Goal: Navigation & Orientation: Find specific page/section

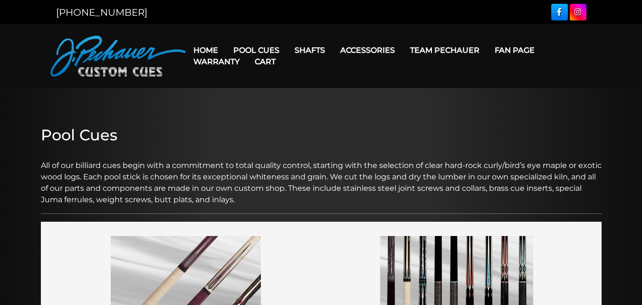
click at [252, 51] on link "Cart" at bounding box center [265, 61] width 36 height 24
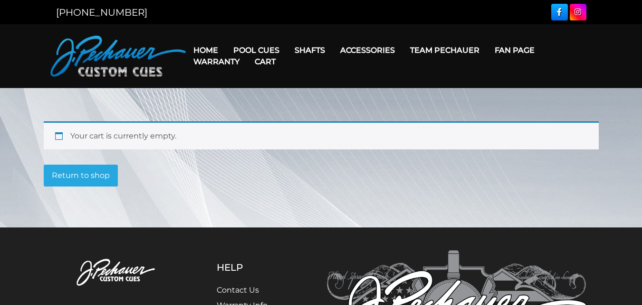
click at [252, 51] on link "Cart" at bounding box center [265, 61] width 36 height 24
click at [255, 50] on link "Cart" at bounding box center [265, 61] width 36 height 24
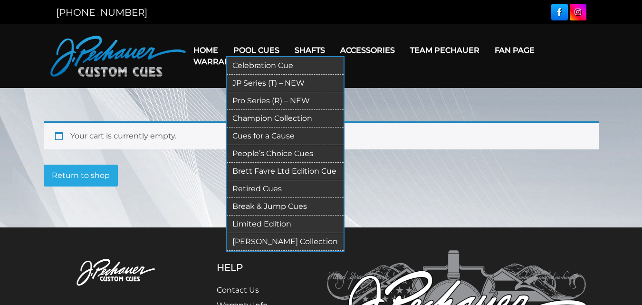
click at [241, 82] on link "JP Series (T) – NEW" at bounding box center [285, 84] width 117 height 18
click at [250, 100] on link "Pro Series (R) – NEW" at bounding box center [285, 101] width 117 height 18
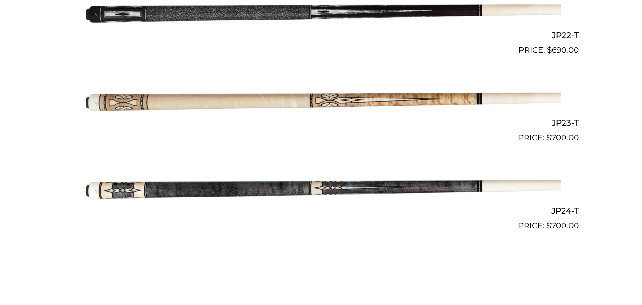
scroll to position [2167, 0]
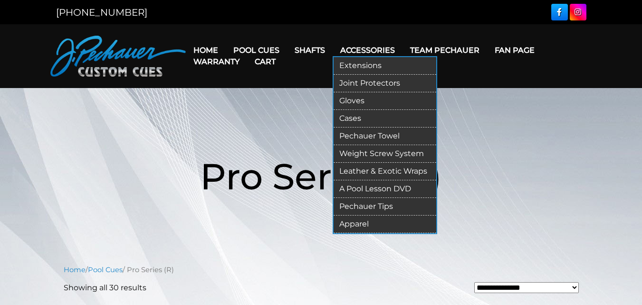
click at [382, 154] on link "Weight Screw System" at bounding box center [385, 154] width 103 height 18
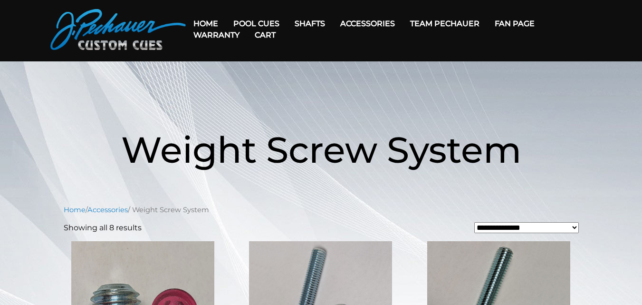
scroll to position [23, 0]
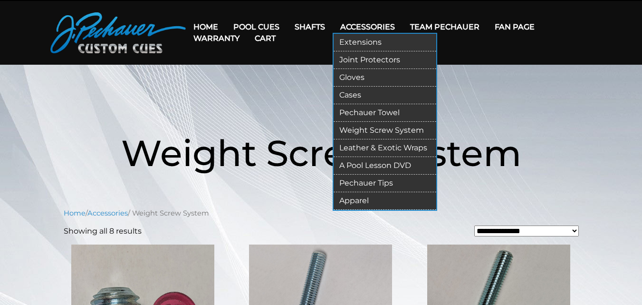
click at [362, 96] on link "Cases" at bounding box center [385, 95] width 103 height 18
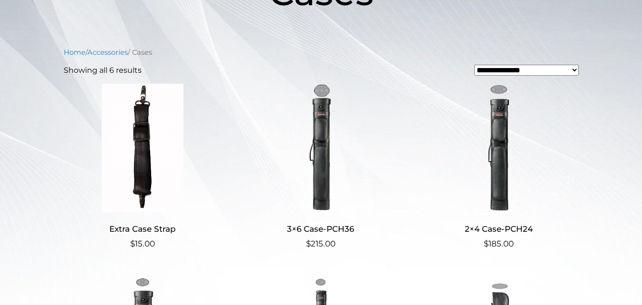
scroll to position [183, 0]
click at [320, 166] on img at bounding box center [320, 149] width 158 height 128
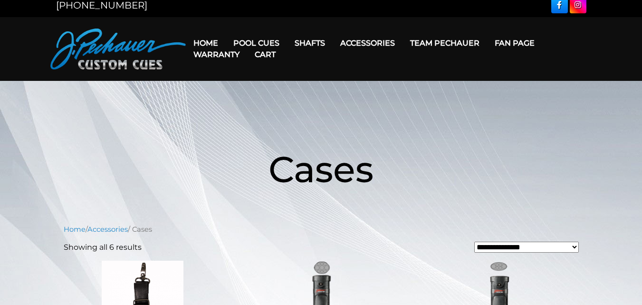
scroll to position [0, 0]
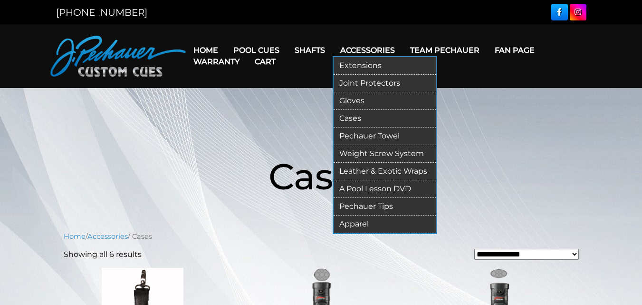
click at [364, 204] on link "Pechauer Tips" at bounding box center [385, 207] width 103 height 18
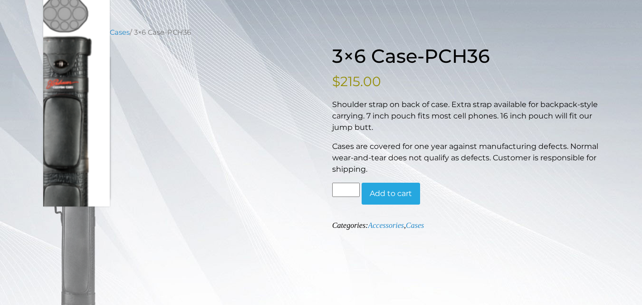
scroll to position [95, 0]
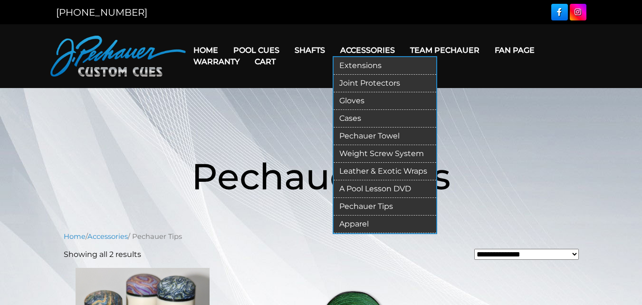
click at [359, 225] on link "Apparel" at bounding box center [385, 224] width 103 height 18
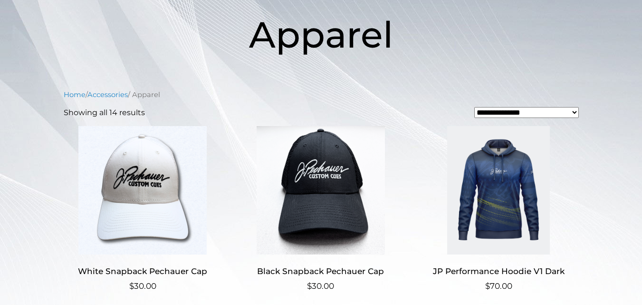
scroll to position [143, 0]
